Goal: Task Accomplishment & Management: Use online tool/utility

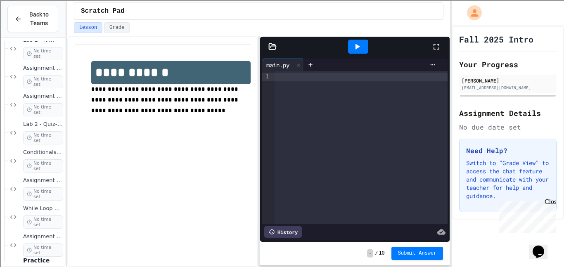
scroll to position [265, 0]
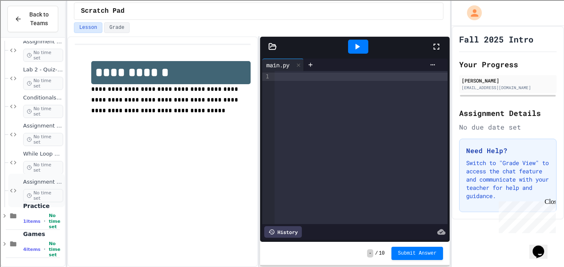
click at [15, 190] on icon at bounding box center [13, 190] width 10 height 7
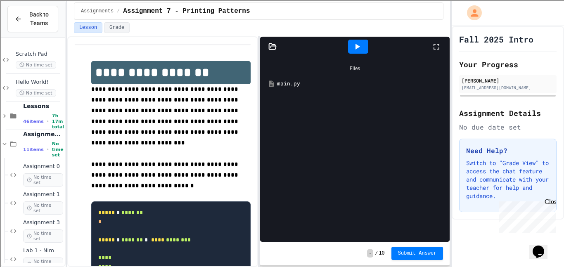
click at [290, 97] on div "Files main.py" at bounding box center [355, 149] width 190 height 185
click at [290, 100] on div "Files main.py" at bounding box center [355, 149] width 190 height 185
click at [289, 85] on div "main.py" at bounding box center [361, 84] width 168 height 8
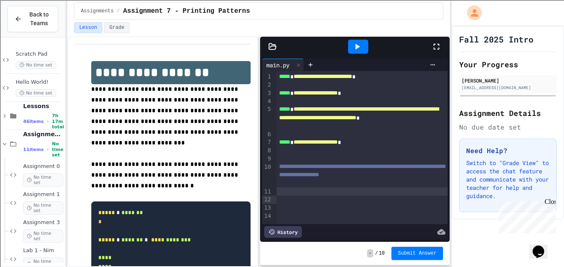
click at [287, 204] on div at bounding box center [363, 200] width 172 height 8
click at [284, 188] on div at bounding box center [363, 184] width 172 height 8
click at [358, 52] on div at bounding box center [358, 47] width 20 height 14
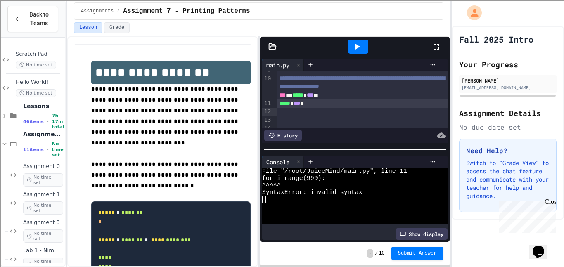
scroll to position [92, 0]
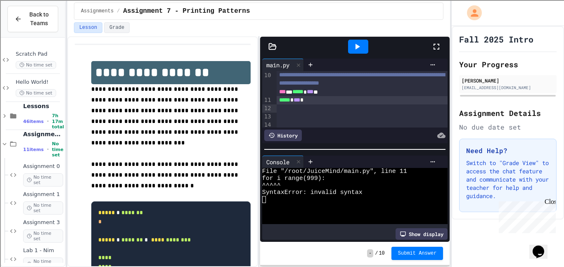
click at [297, 96] on div "*** * ***** * *** **" at bounding box center [363, 92] width 172 height 8
click at [363, 42] on div at bounding box center [358, 47] width 20 height 14
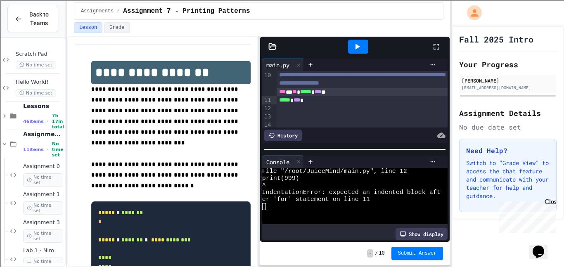
click at [313, 104] on div "***** * *** *" at bounding box center [363, 100] width 172 height 8
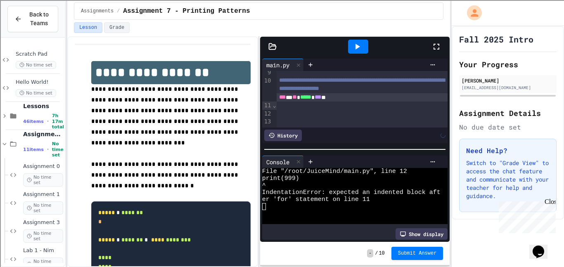
scroll to position [86, 0]
click at [275, 106] on span "⌄" at bounding box center [275, 105] width 4 height 7
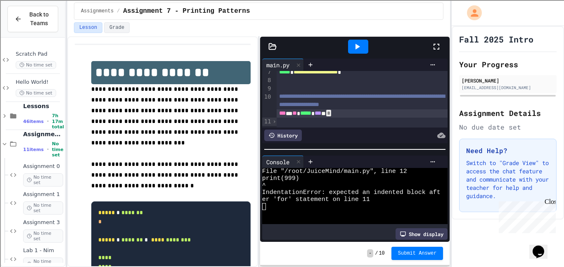
scroll to position [70, 0]
click at [274, 122] on span "›" at bounding box center [275, 121] width 4 height 7
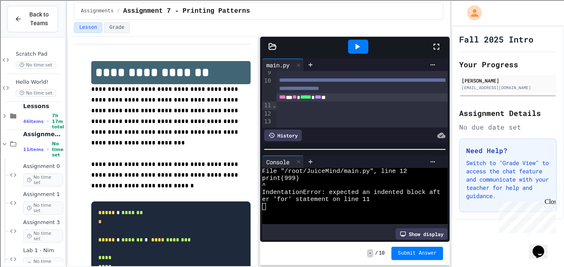
click at [281, 118] on div at bounding box center [363, 113] width 172 height 8
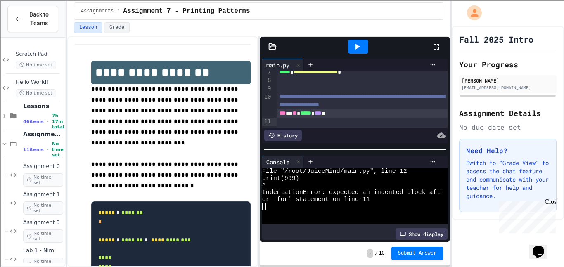
scroll to position [78, 0]
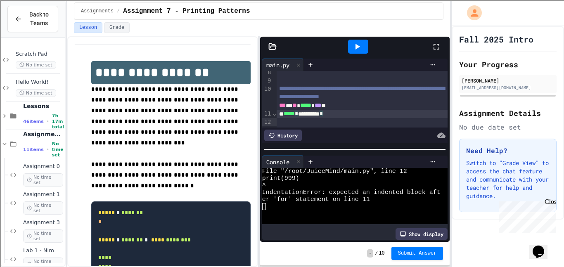
click at [347, 43] on div at bounding box center [358, 47] width 28 height 22
click at [352, 47] on icon at bounding box center [357, 47] width 10 height 10
click at [306, 118] on div "**********" at bounding box center [363, 114] width 172 height 8
click at [365, 48] on div at bounding box center [358, 47] width 20 height 14
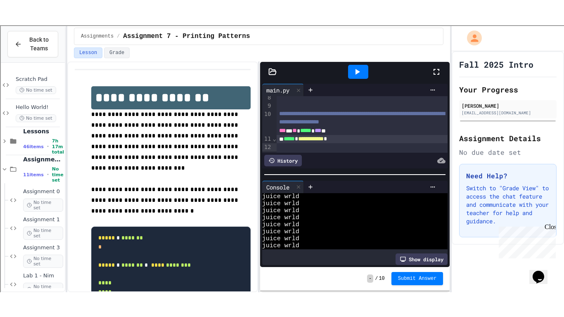
scroll to position [5379, 0]
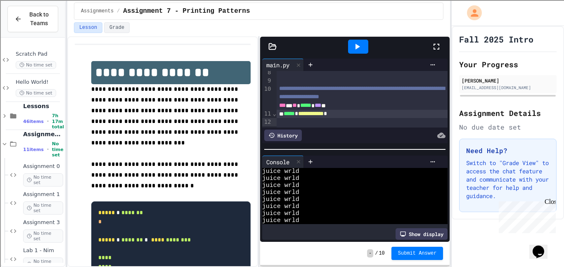
click at [438, 46] on icon at bounding box center [437, 47] width 10 height 10
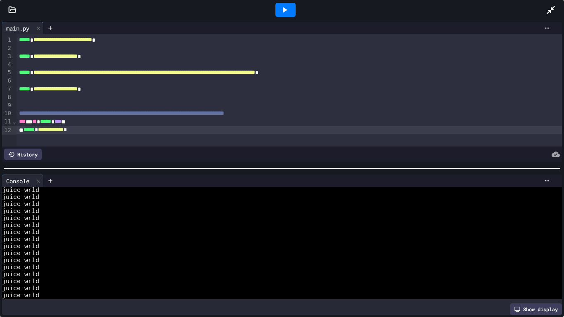
scroll to position [5322, 0]
click at [102, 267] on div "juice wrld" at bounding box center [279, 281] width 554 height 7
click at [78, 122] on div "*** * ** ***** * *** **" at bounding box center [290, 122] width 546 height 8
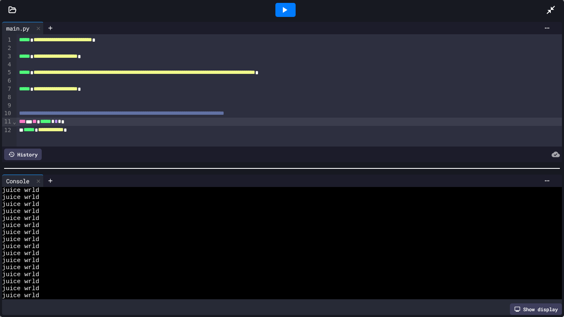
click at [290, 7] on div at bounding box center [285, 10] width 20 height 14
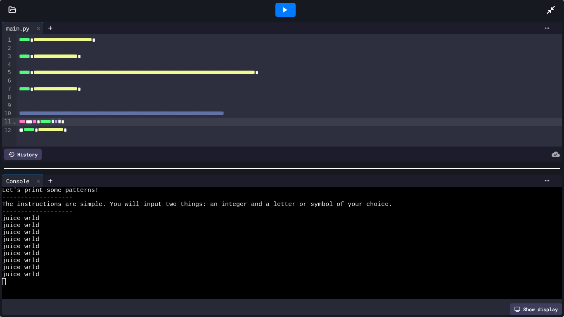
click at [61, 122] on span "*" at bounding box center [59, 122] width 3 height 6
click at [289, 7] on icon at bounding box center [285, 10] width 10 height 10
click at [58, 124] on span "*" at bounding box center [56, 122] width 3 height 6
click at [290, 12] on div at bounding box center [285, 10] width 20 height 14
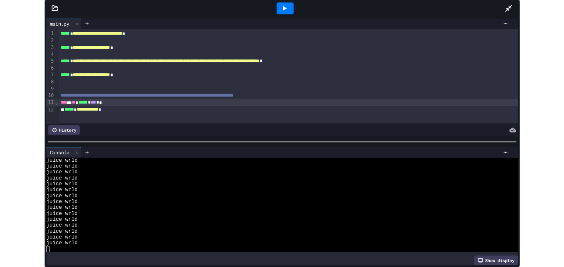
scroll to position [6937, 0]
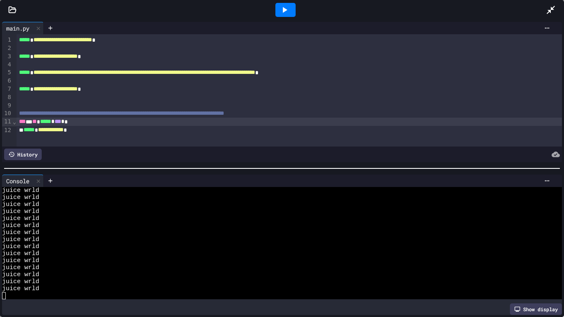
click at [550, 10] on icon at bounding box center [551, 10] width 8 height 8
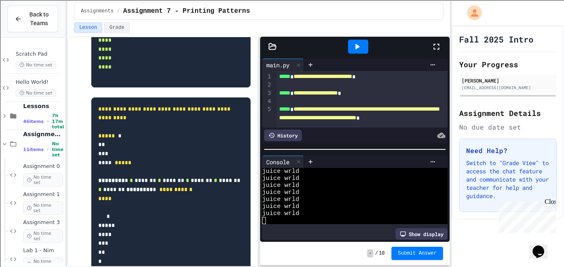
scroll to position [217, 0]
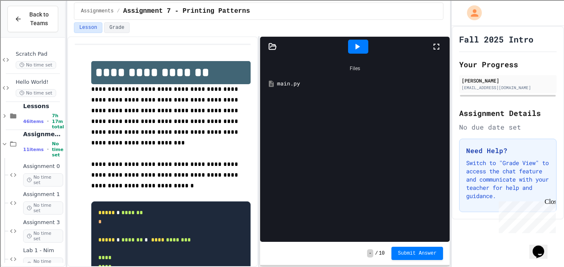
click at [293, 105] on div "Files main.py" at bounding box center [355, 149] width 190 height 185
click at [284, 80] on div "main.py" at bounding box center [361, 84] width 168 height 8
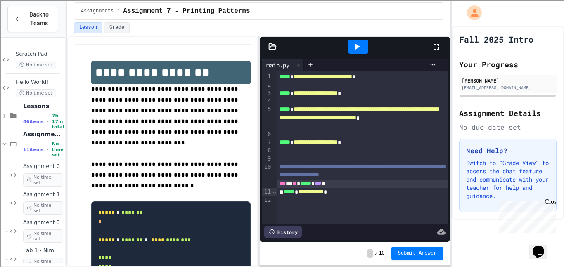
click at [361, 188] on div "*** * ** ***** * *** **" at bounding box center [363, 184] width 172 height 8
click at [360, 196] on div "**********" at bounding box center [363, 192] width 172 height 8
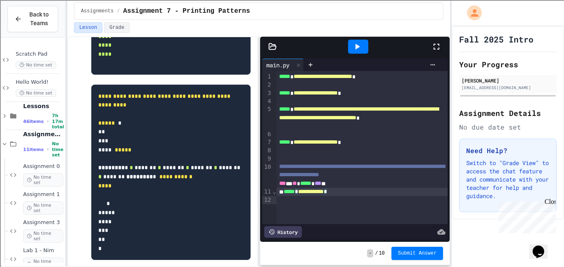
scroll to position [231, 0]
